Goal: Find specific page/section: Find specific page/section

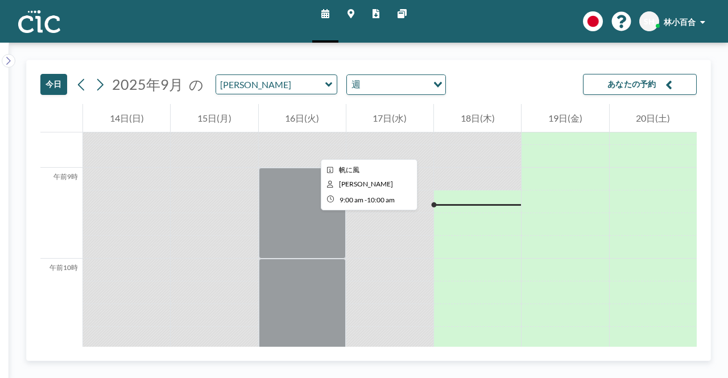
scroll to position [819, 0]
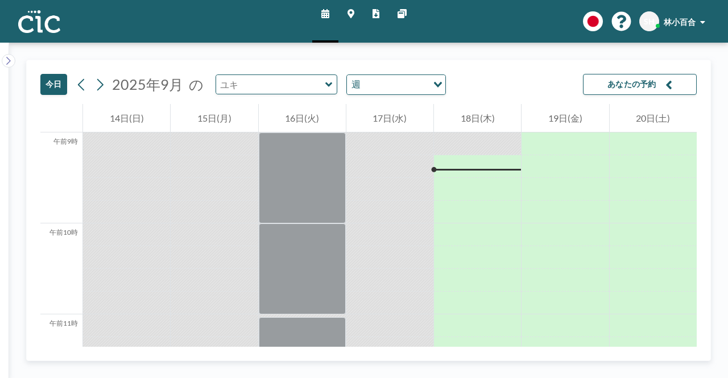
click at [308, 84] on input "text" at bounding box center [270, 84] width 109 height 19
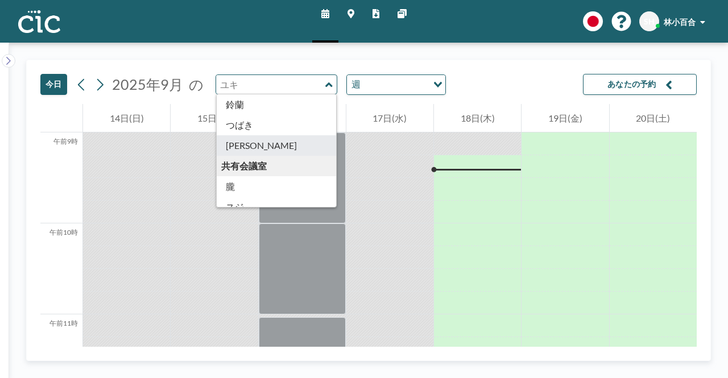
scroll to position [630, 0]
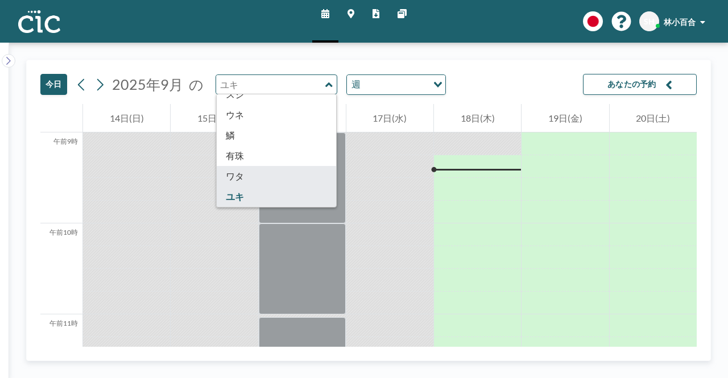
type input "Wata"
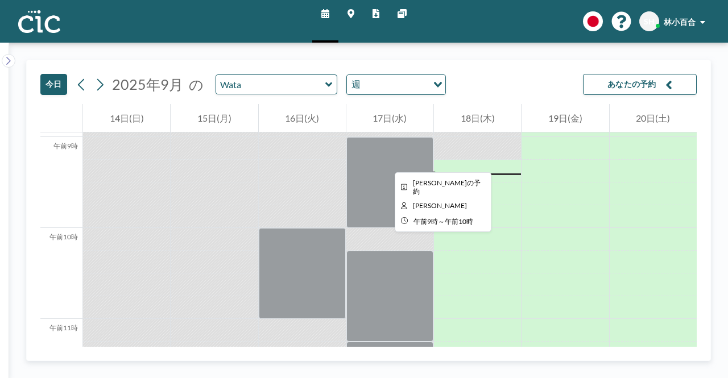
scroll to position [819, 0]
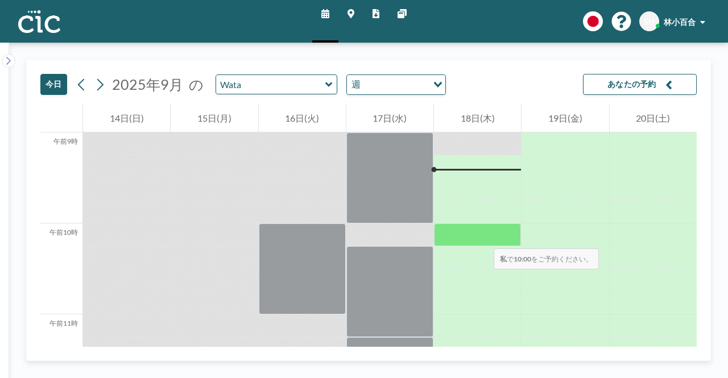
click at [482, 237] on div at bounding box center [477, 235] width 87 height 23
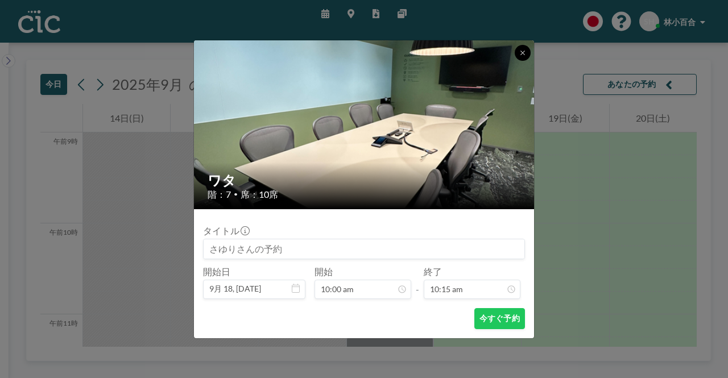
click at [522, 56] on button at bounding box center [523, 53] width 16 height 16
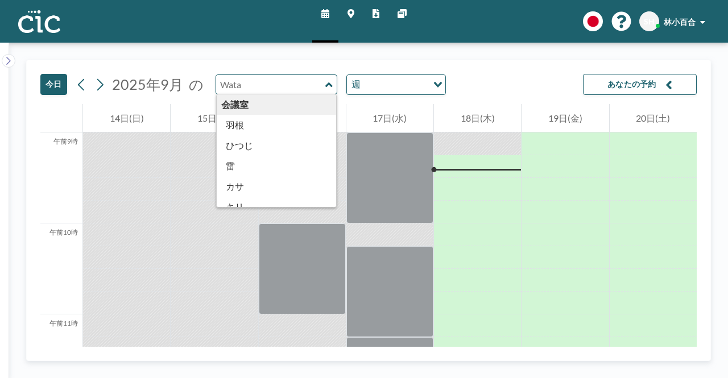
click at [274, 84] on input "text" at bounding box center [270, 84] width 109 height 19
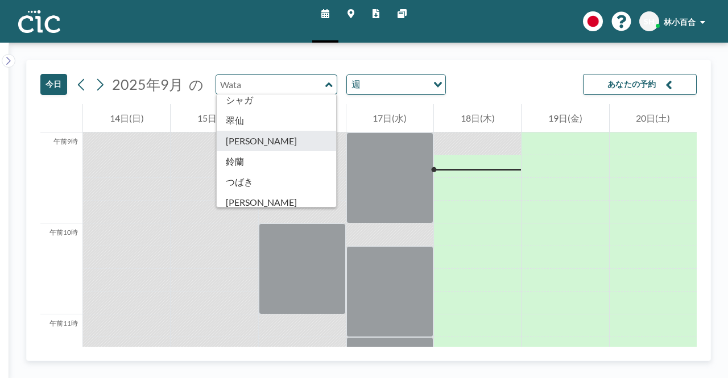
scroll to position [630, 0]
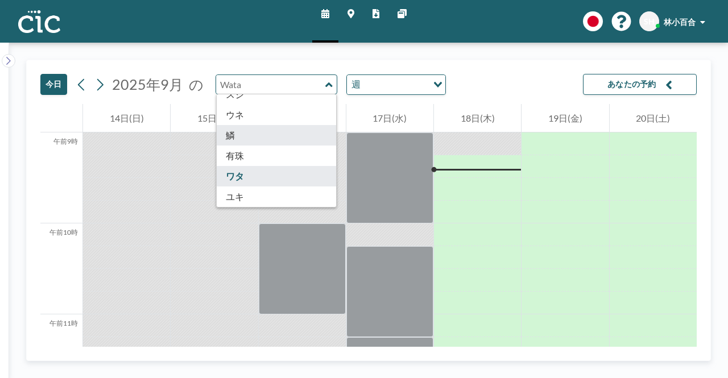
type input "Uroko"
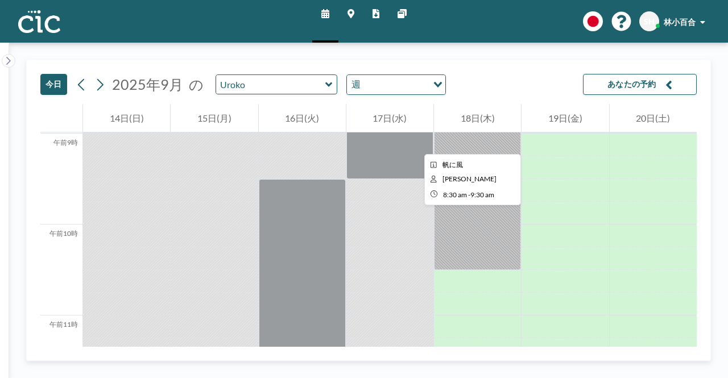
scroll to position [819, 0]
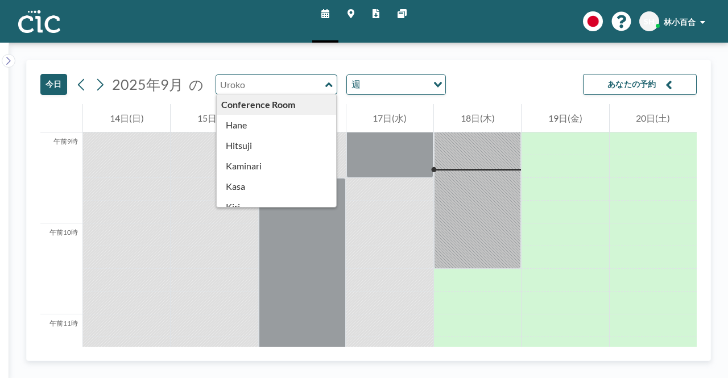
click at [258, 83] on input "text" at bounding box center [270, 84] width 109 height 19
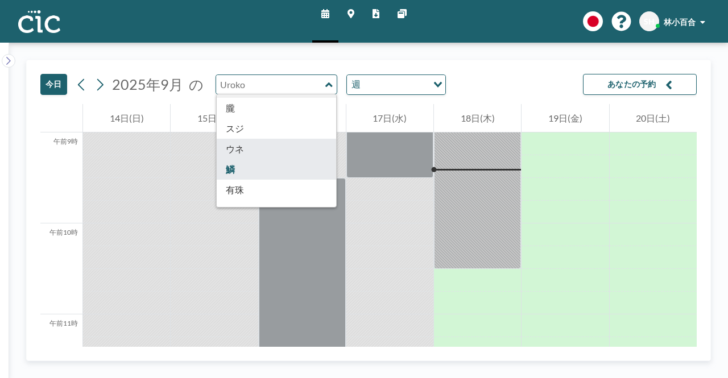
scroll to position [573, 0]
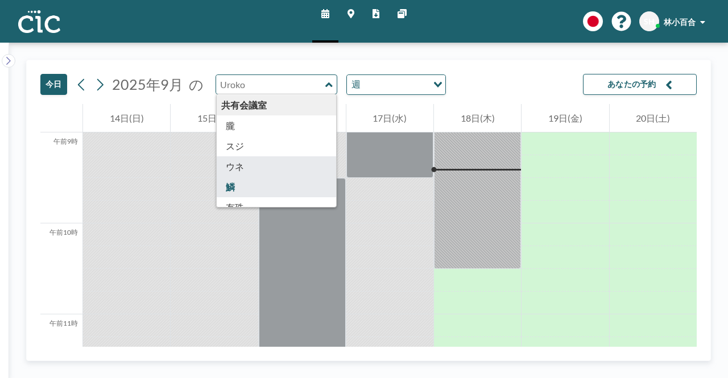
type input "Une"
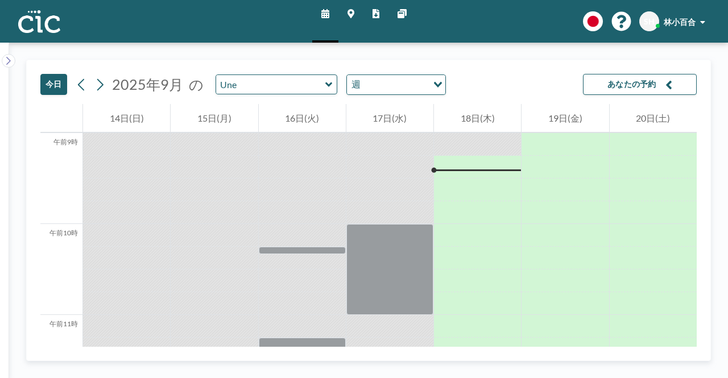
scroll to position [819, 0]
click at [351, 18] on icon at bounding box center [351, 13] width 7 height 9
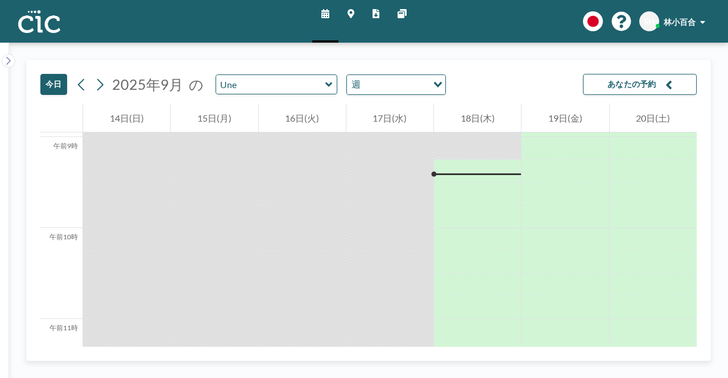
scroll to position [819, 0]
click at [293, 85] on input "text" at bounding box center [270, 84] width 109 height 19
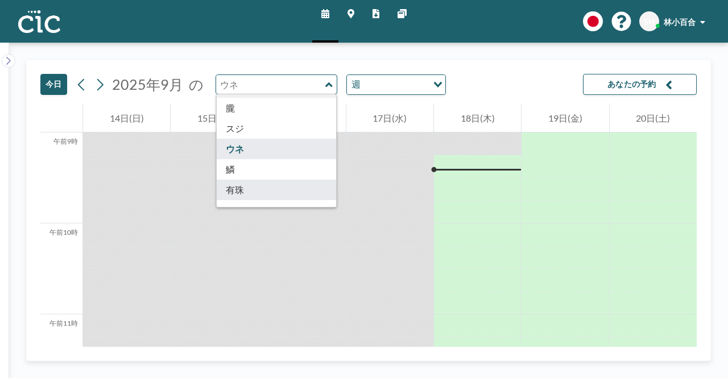
scroll to position [573, 0]
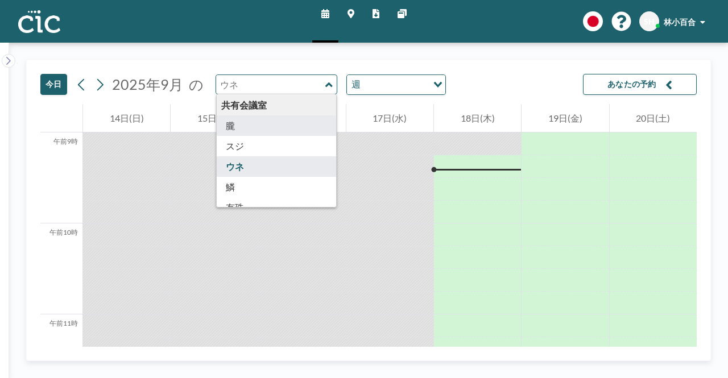
type input "Oboro"
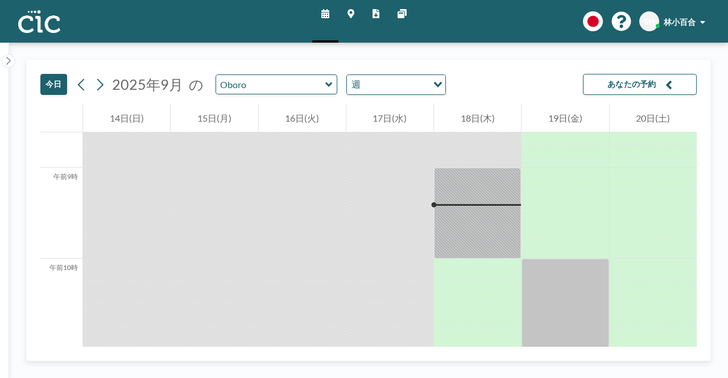
scroll to position [819, 0]
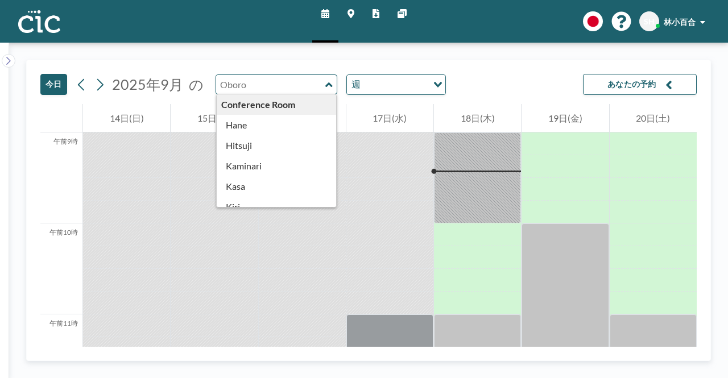
click at [299, 89] on input "text" at bounding box center [270, 84] width 109 height 19
type input "Oboro"
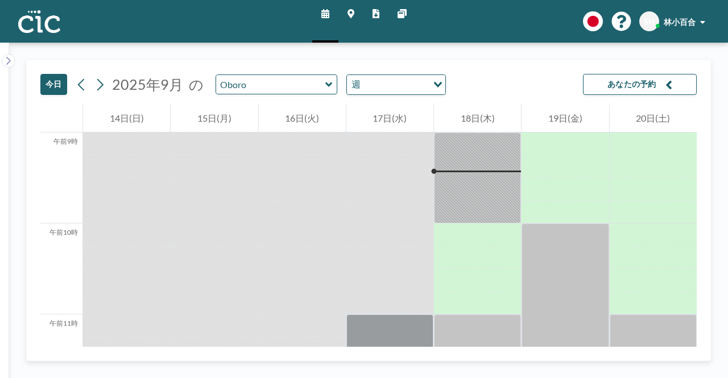
click at [342, 11] on link "マップ" at bounding box center [350, 21] width 25 height 43
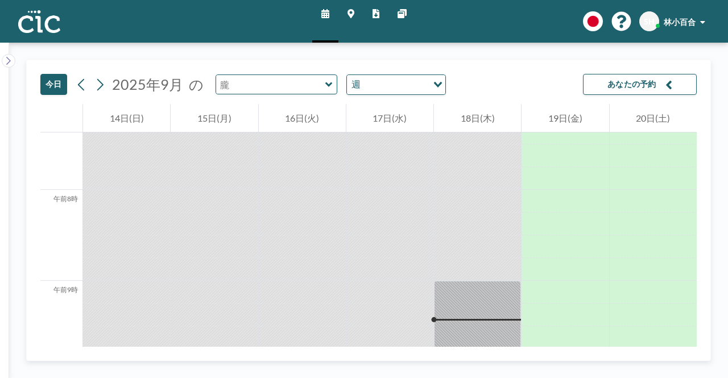
click at [293, 77] on input "text" at bounding box center [270, 84] width 109 height 19
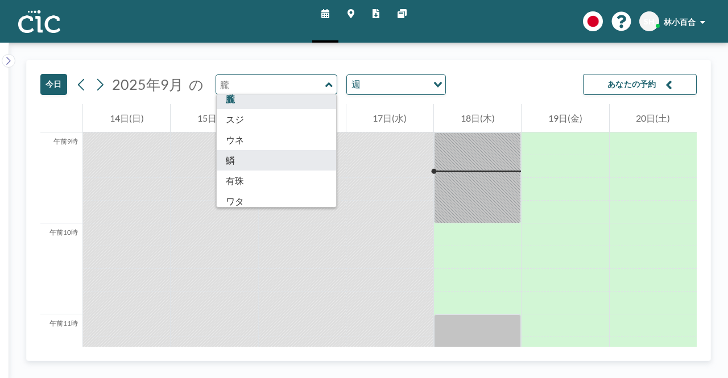
scroll to position [630, 0]
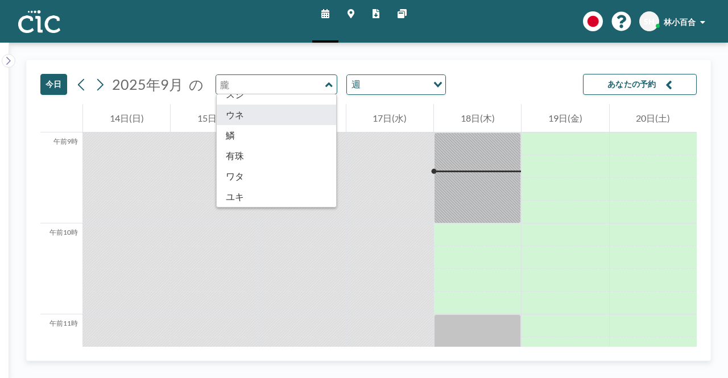
type input "Une"
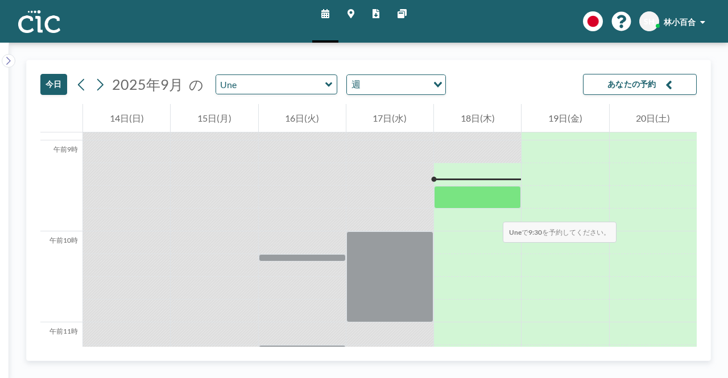
scroll to position [819, 0]
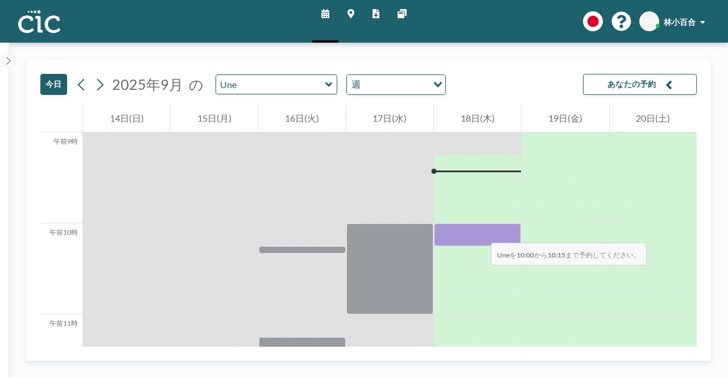
click at [479, 231] on div at bounding box center [477, 235] width 87 height 23
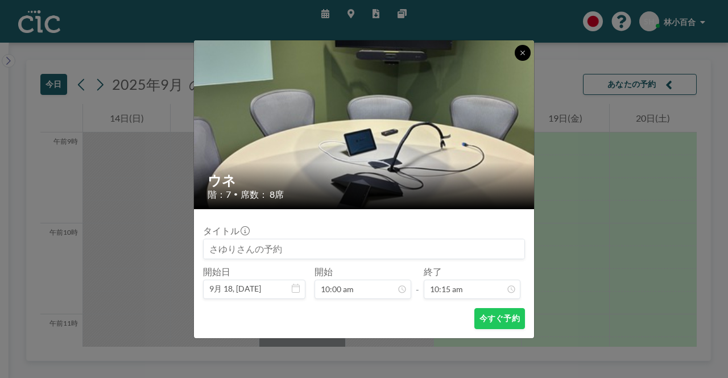
click at [519, 52] on icon at bounding box center [522, 52] width 7 height 7
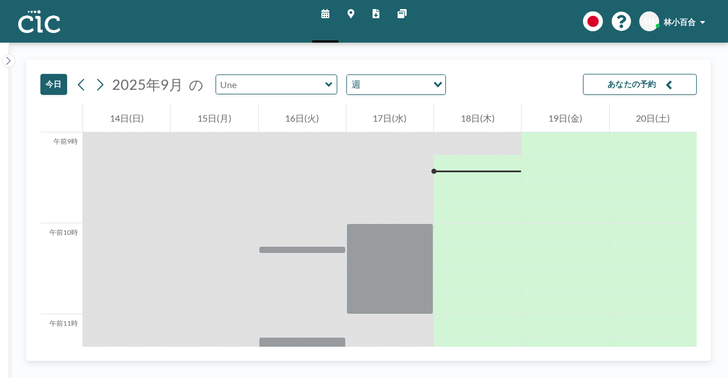
click at [304, 84] on input "text" at bounding box center [270, 84] width 109 height 19
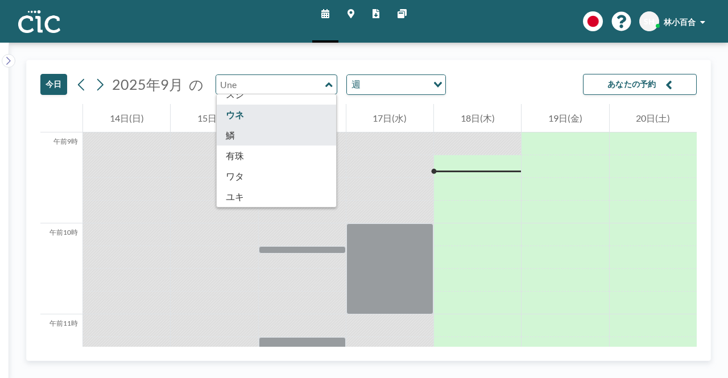
scroll to position [630, 0]
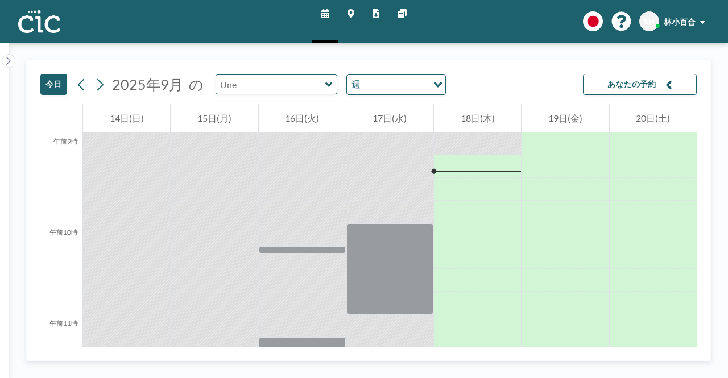
type input "Une"
click at [350, 15] on icon at bounding box center [351, 13] width 7 height 9
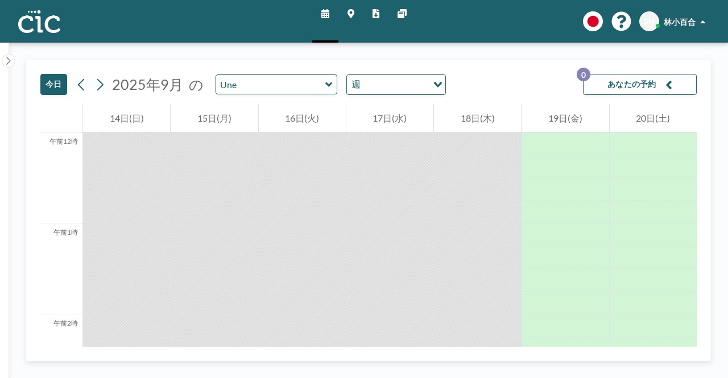
scroll to position [819, 0]
